Goal: Information Seeking & Learning: Learn about a topic

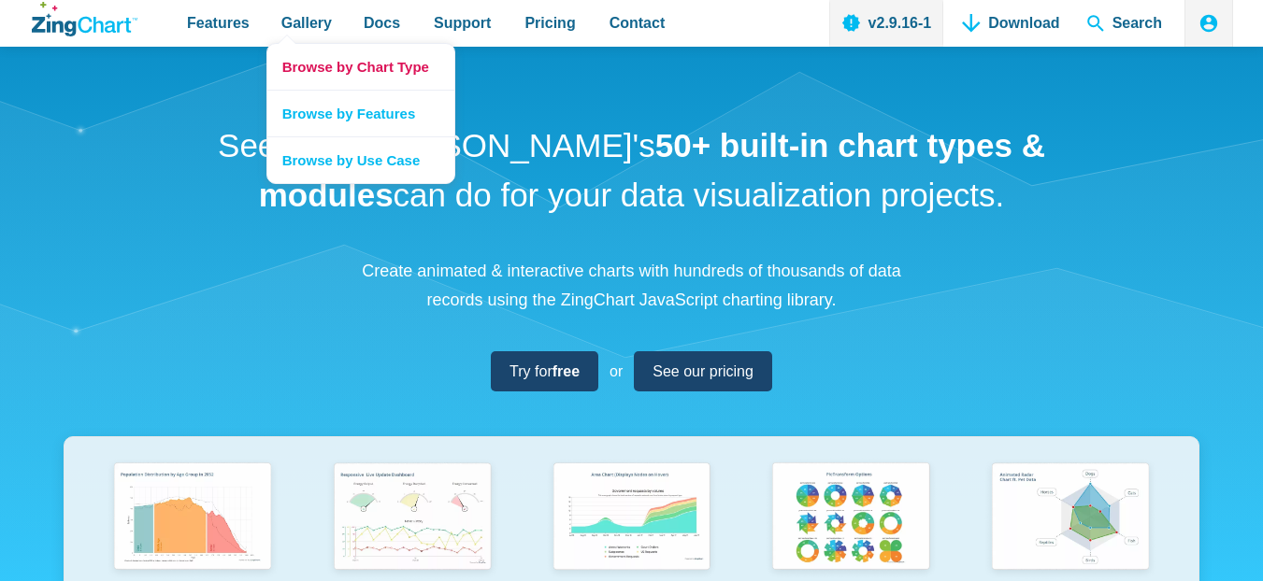
click at [306, 64] on link "Browse by Chart Type" at bounding box center [360, 67] width 187 height 46
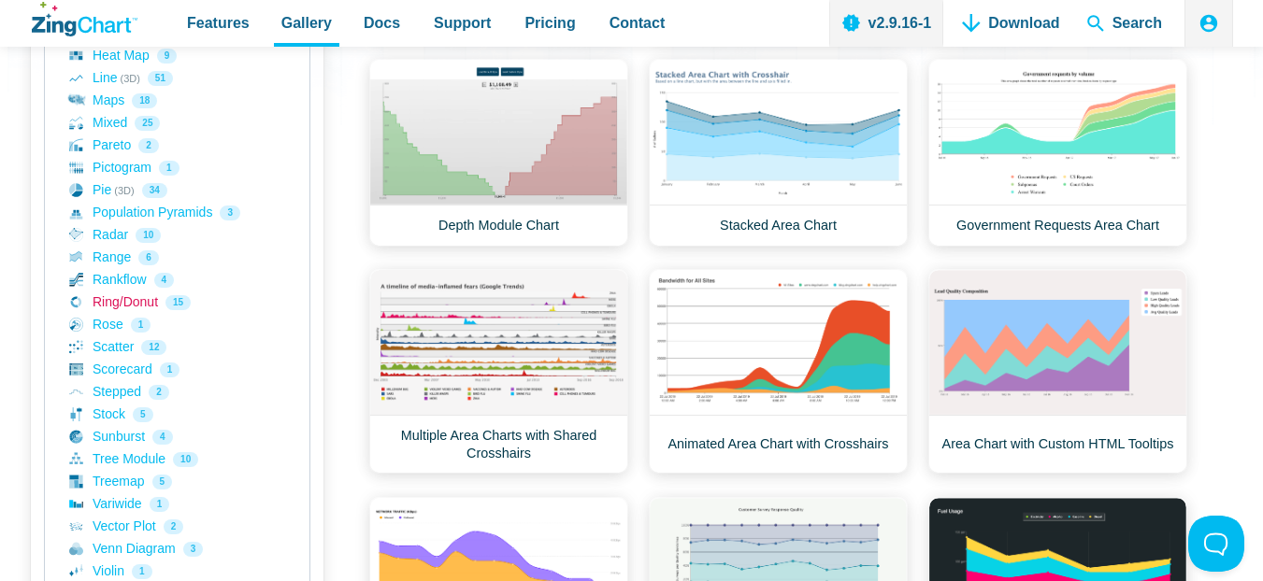
scroll to position [649, 0]
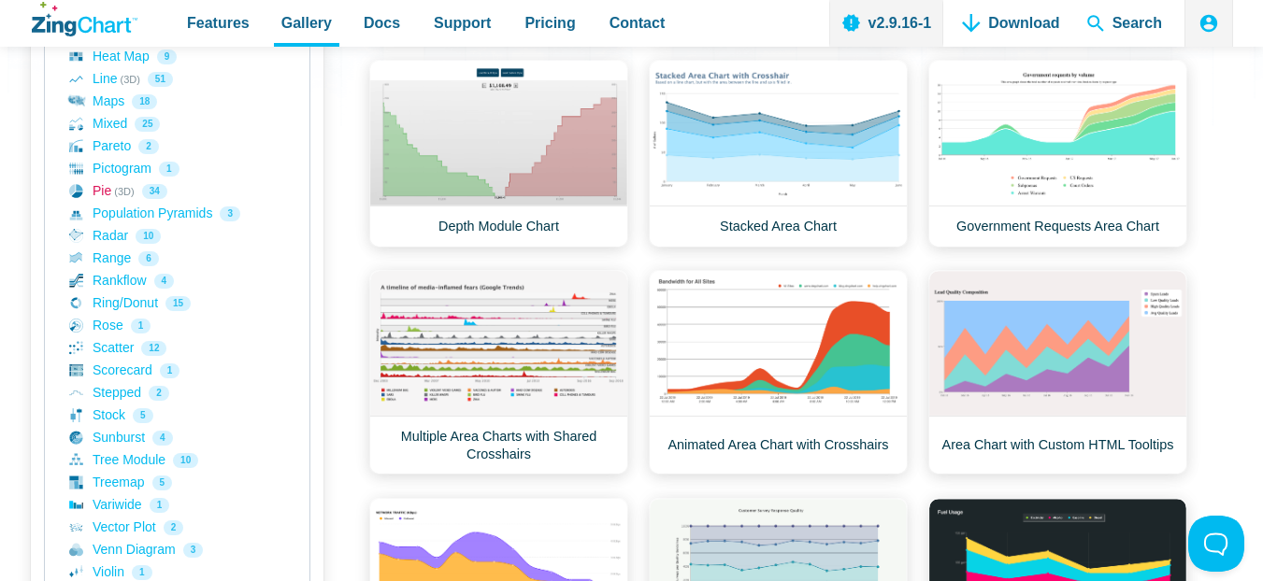
click at [81, 192] on icon "App Content" at bounding box center [76, 191] width 14 height 14
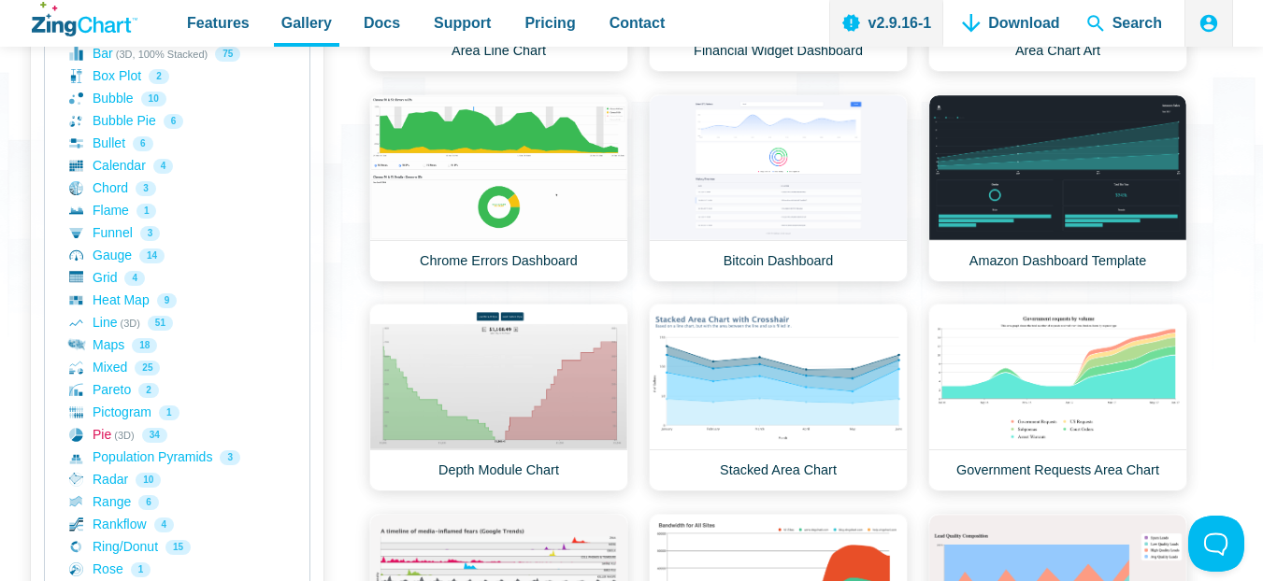
scroll to position [415, 0]
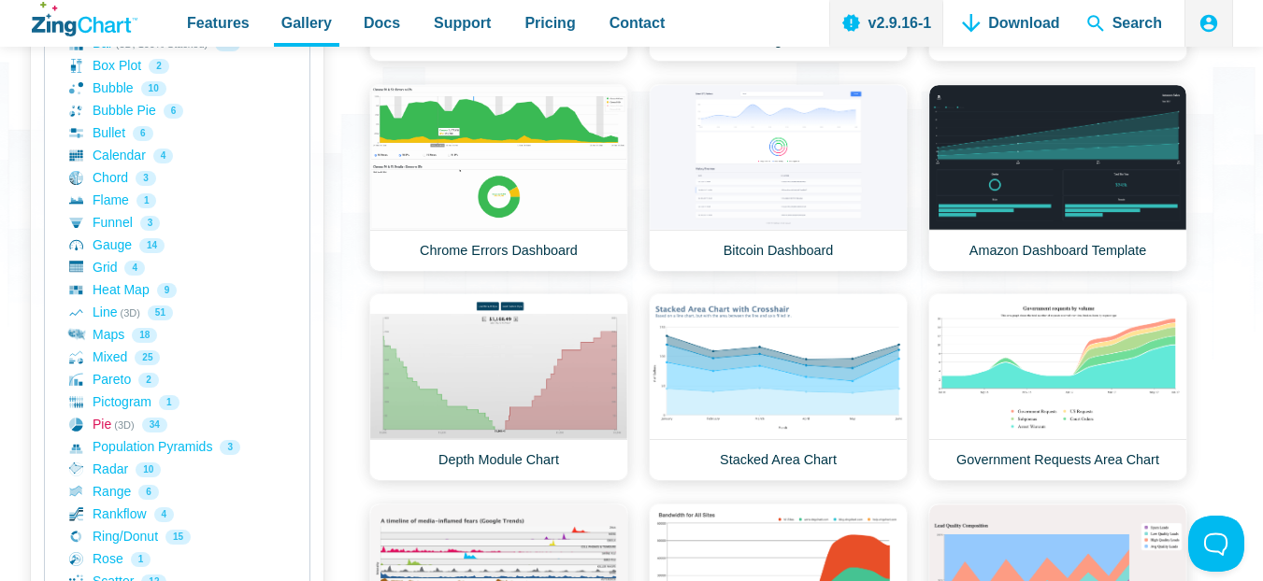
click at [124, 426] on link "Pie (3D) 34" at bounding box center [177, 425] width 216 height 22
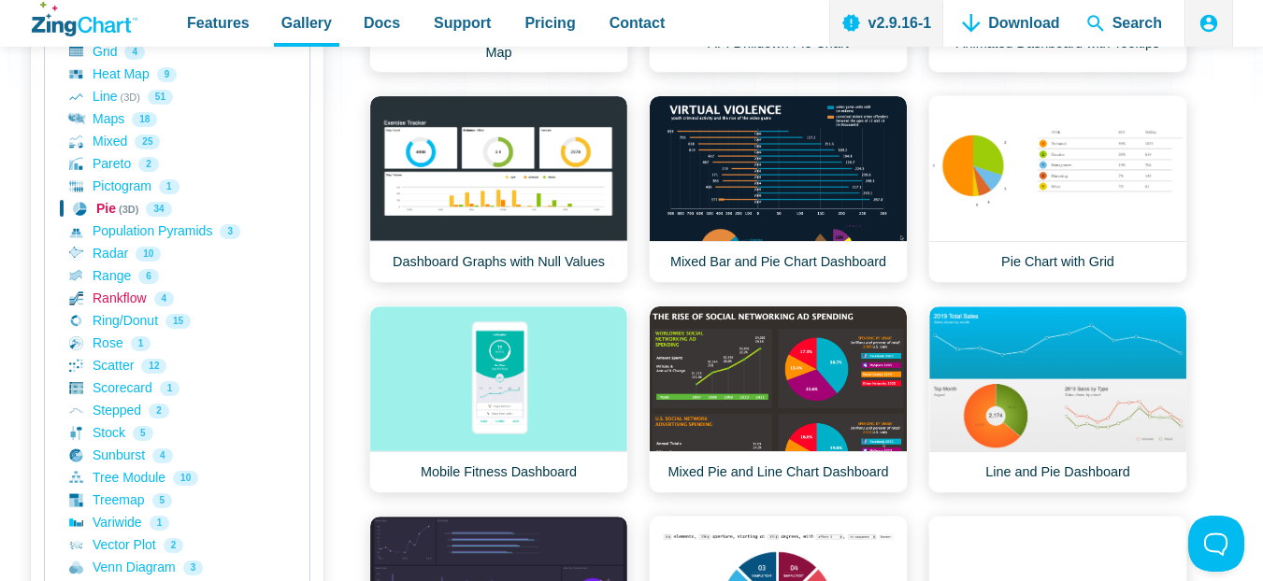
scroll to position [629, 0]
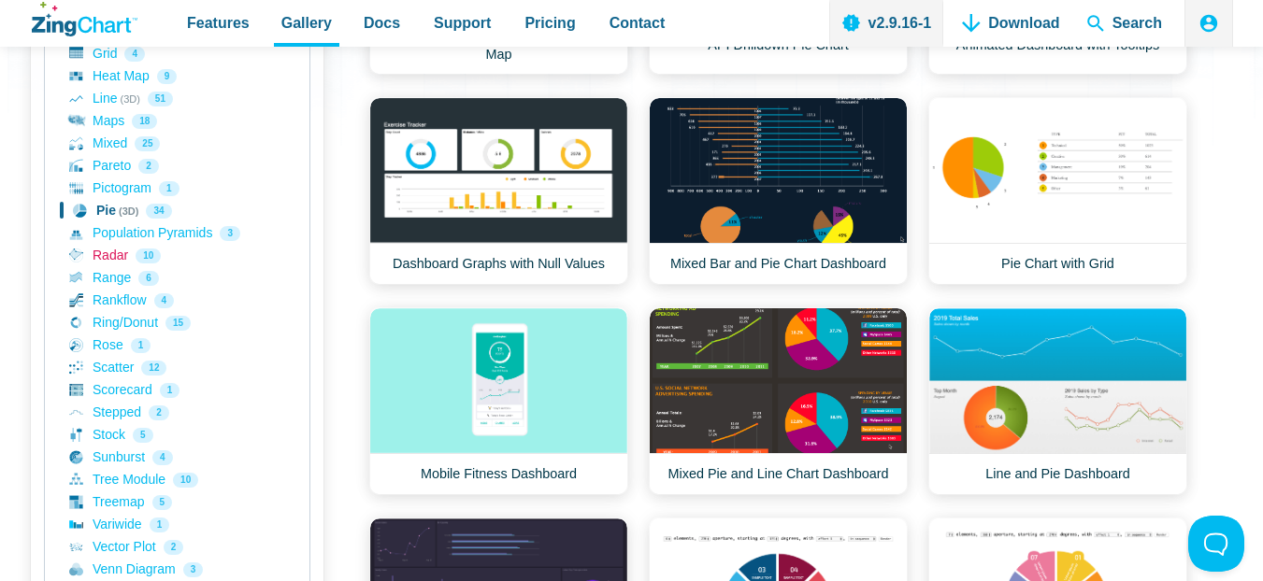
click at [93, 255] on link "Radar 10" at bounding box center [177, 256] width 216 height 22
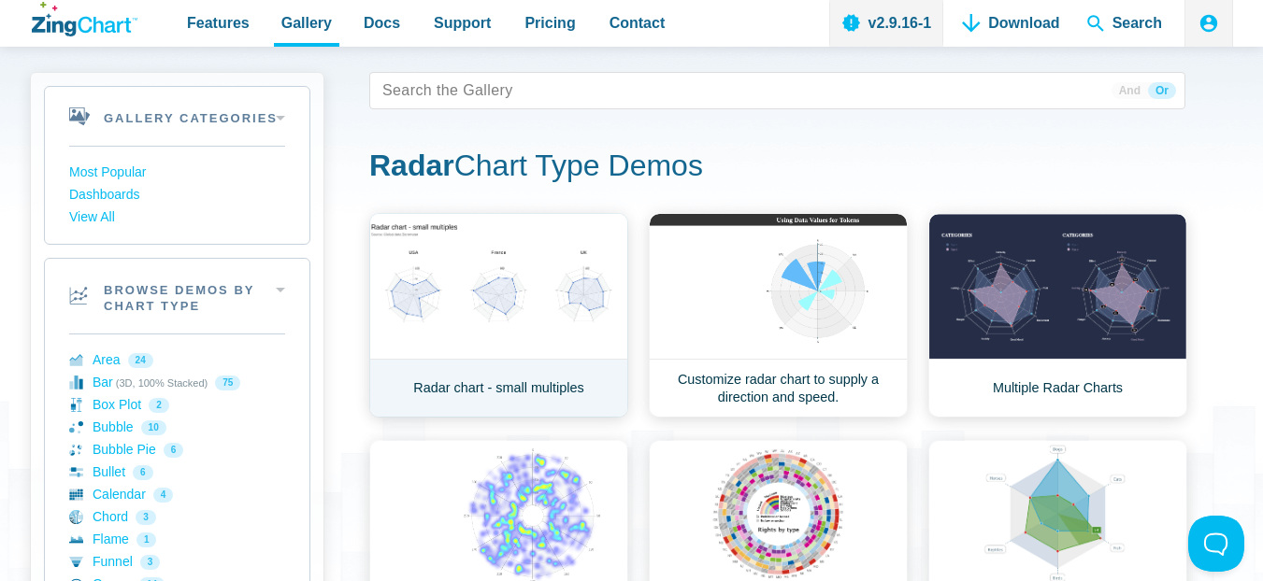
scroll to position [78, 0]
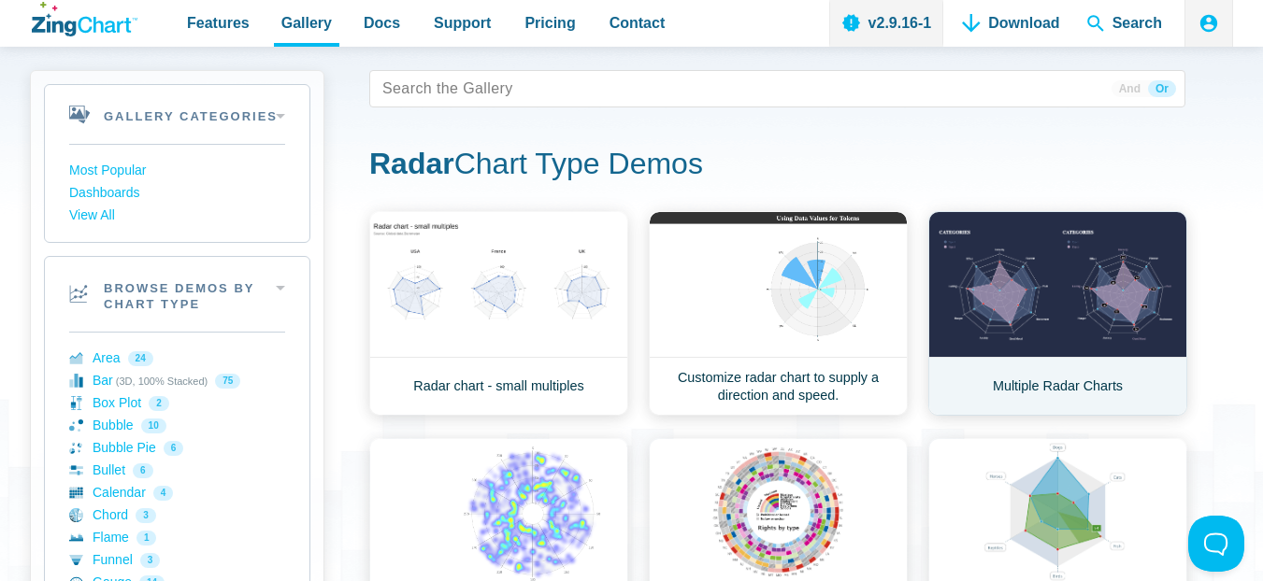
click at [1070, 316] on link "Multiple Radar Charts" at bounding box center [1057, 313] width 259 height 205
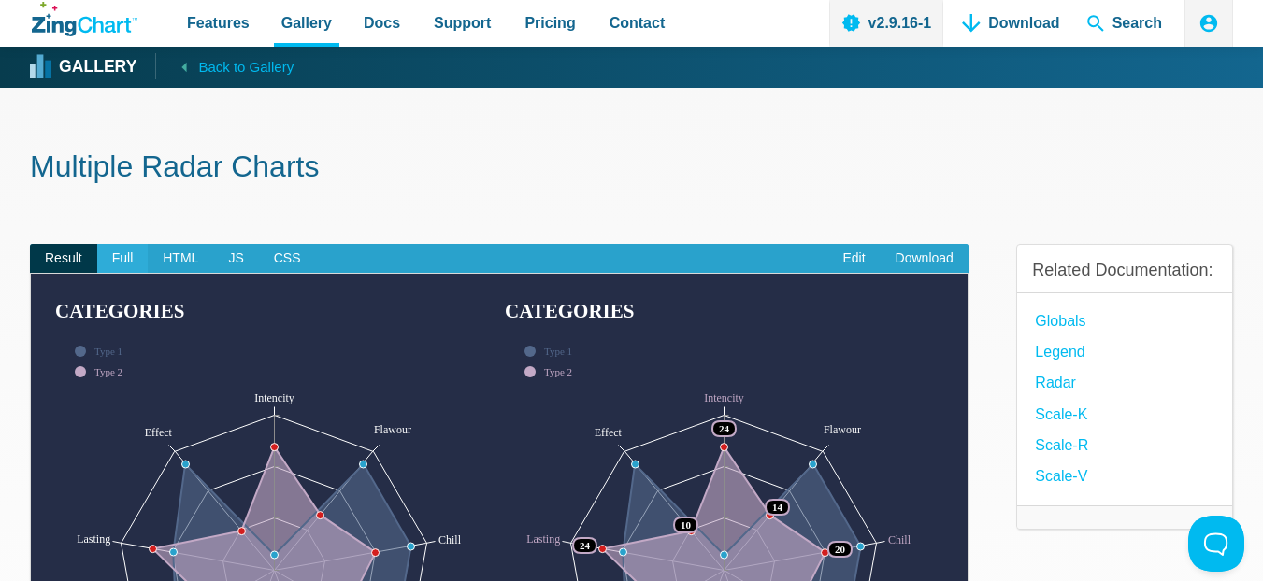
click at [135, 259] on span "Full" at bounding box center [122, 259] width 51 height 30
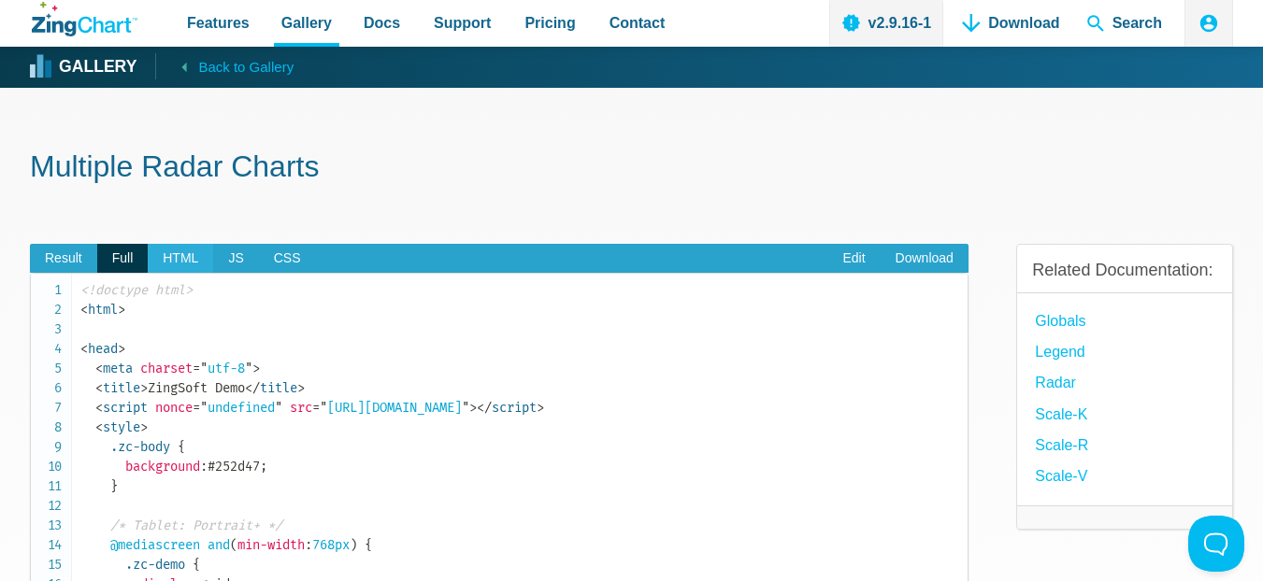
click at [187, 250] on span "HTML" at bounding box center [180, 259] width 65 height 30
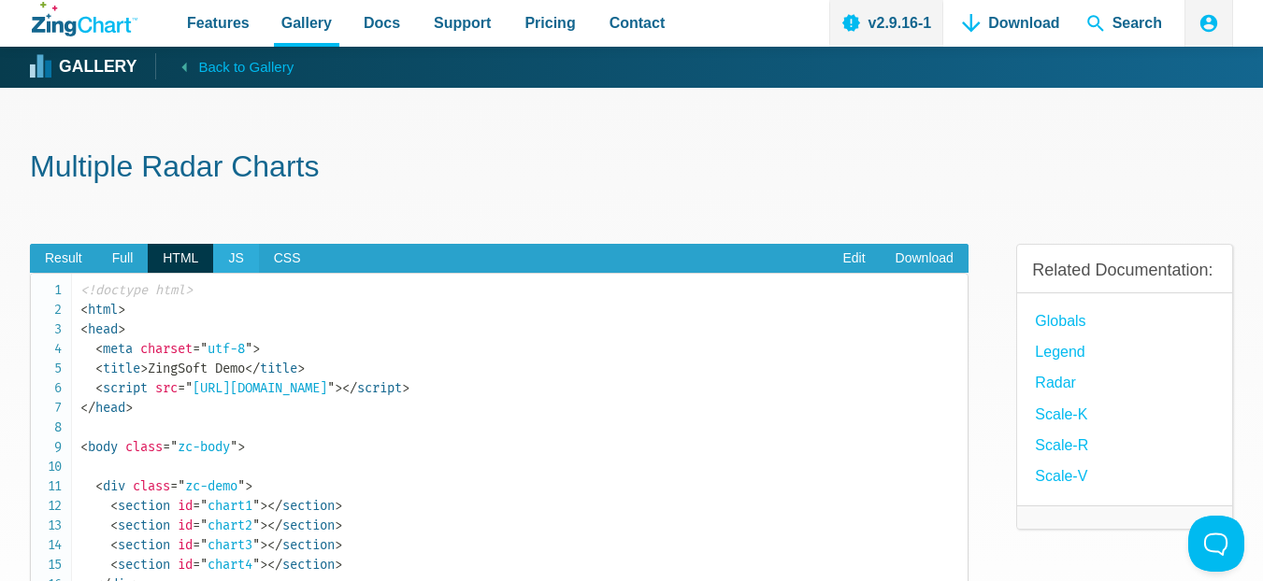
click at [241, 265] on span "JS" at bounding box center [235, 259] width 45 height 30
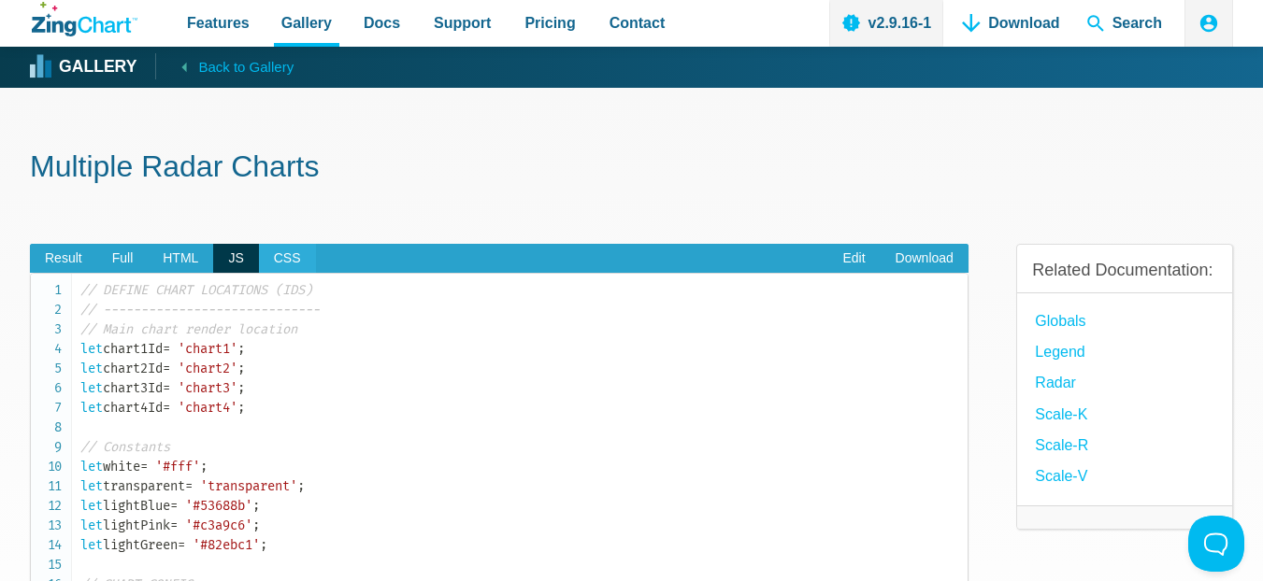
click at [281, 263] on span "CSS" at bounding box center [287, 259] width 57 height 30
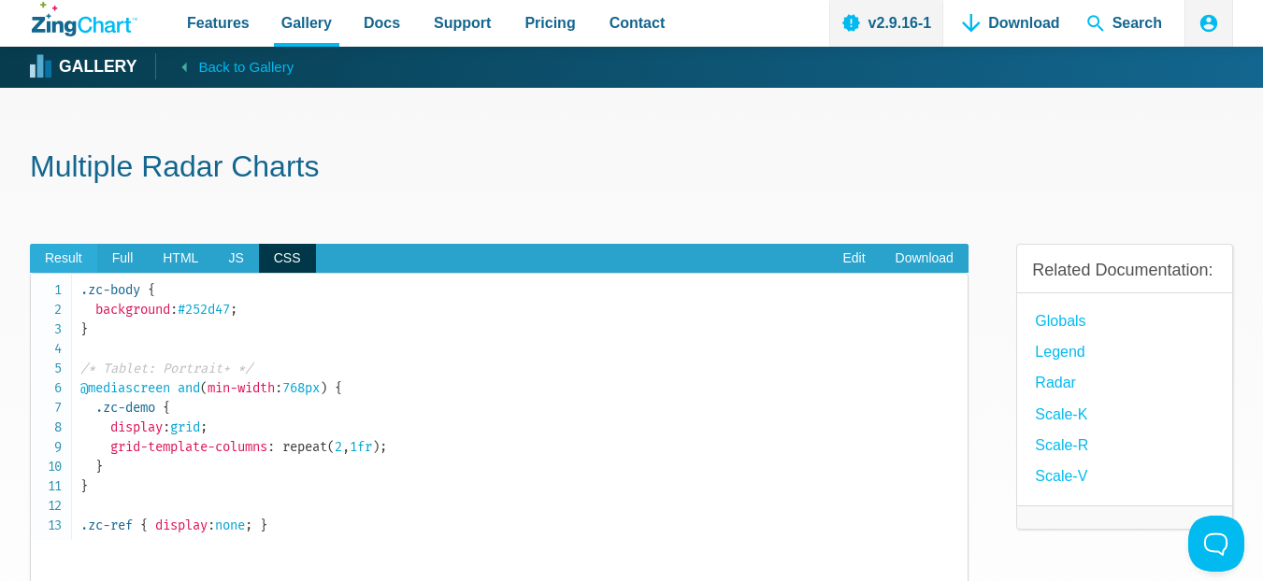
click at [63, 259] on span "Result" at bounding box center [63, 259] width 67 height 30
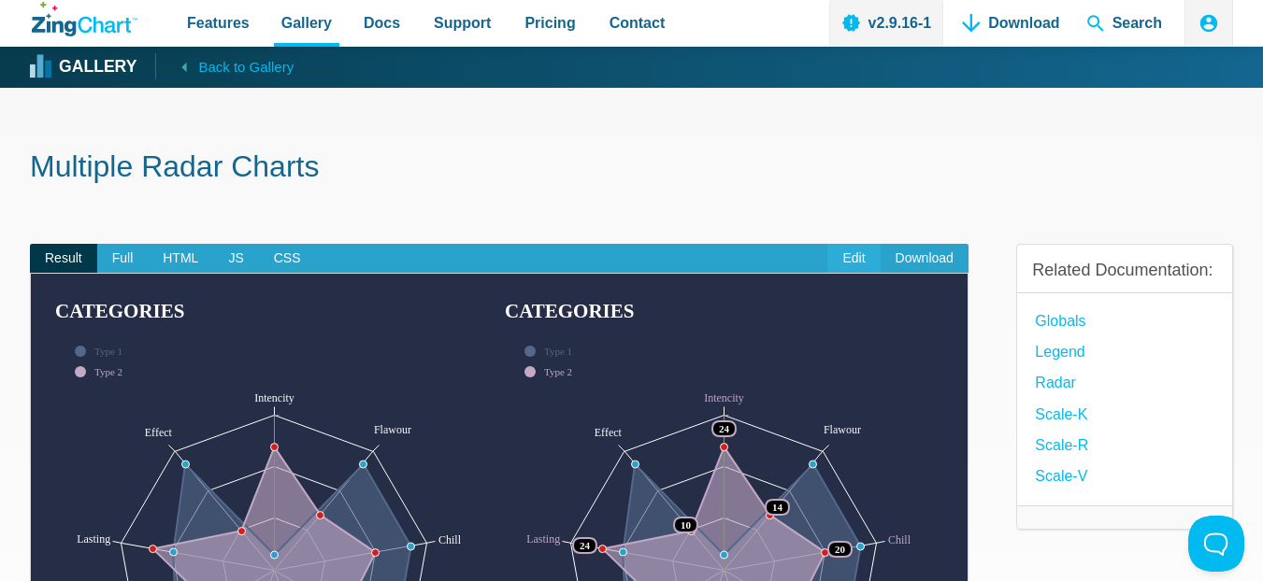
click at [859, 254] on link "Edit" at bounding box center [853, 259] width 52 height 30
click at [116, 263] on span "Full" at bounding box center [122, 259] width 51 height 30
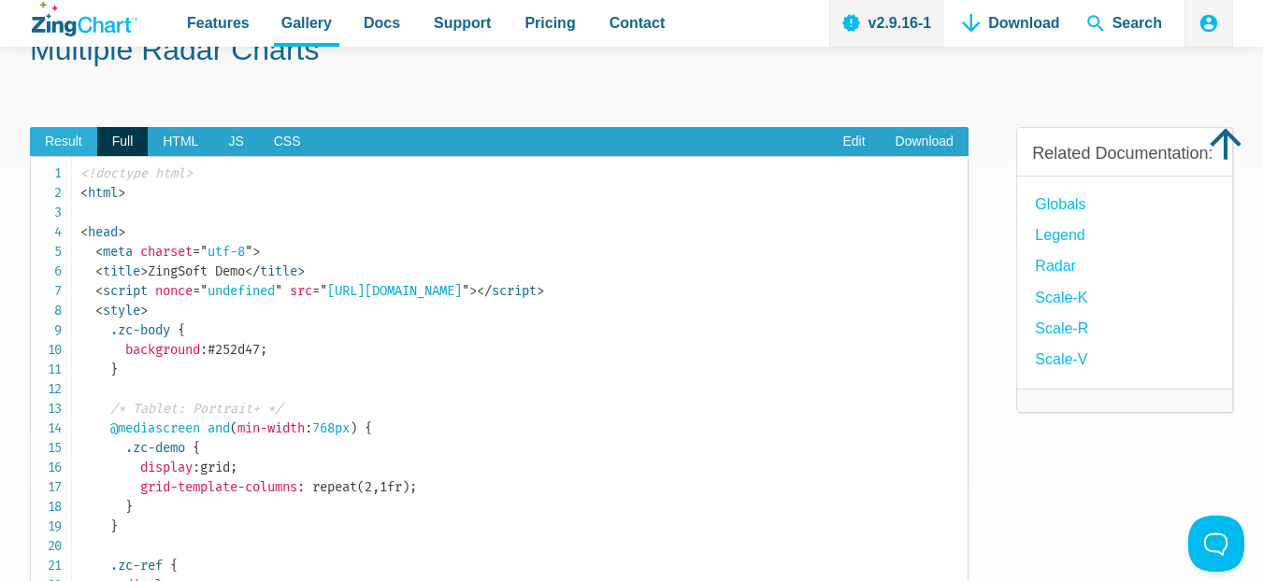
click at [70, 147] on span "Result" at bounding box center [63, 142] width 67 height 30
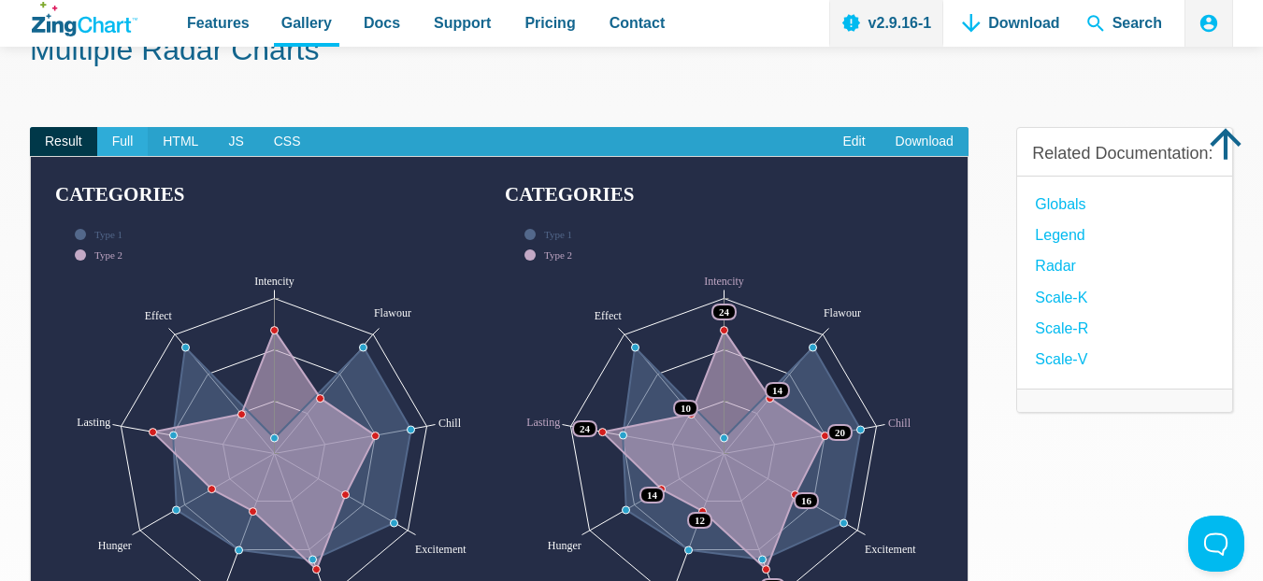
click at [140, 141] on span "Full" at bounding box center [122, 142] width 51 height 30
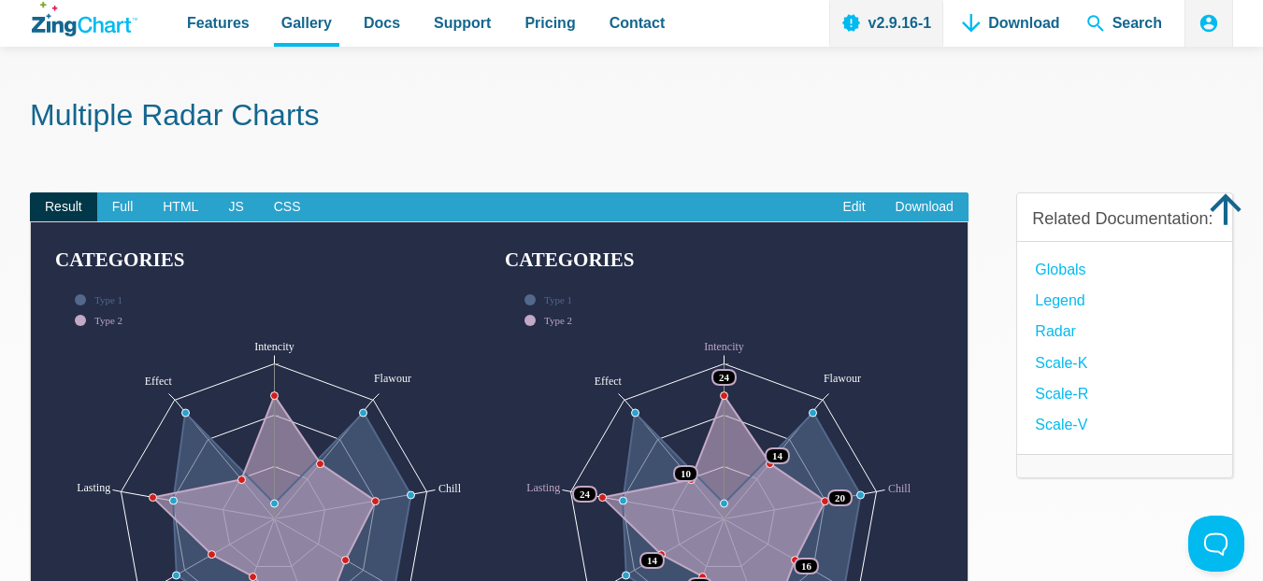
scroll to position [88, 0]
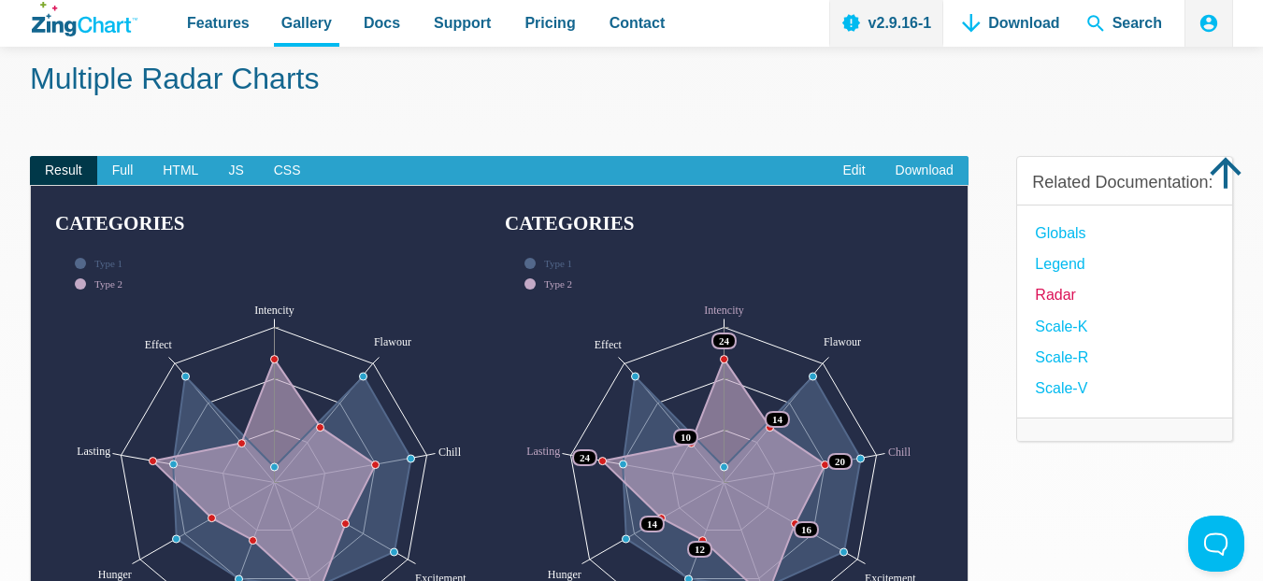
click at [1045, 308] on link "Radar" at bounding box center [1055, 294] width 41 height 25
